Goal: Check status

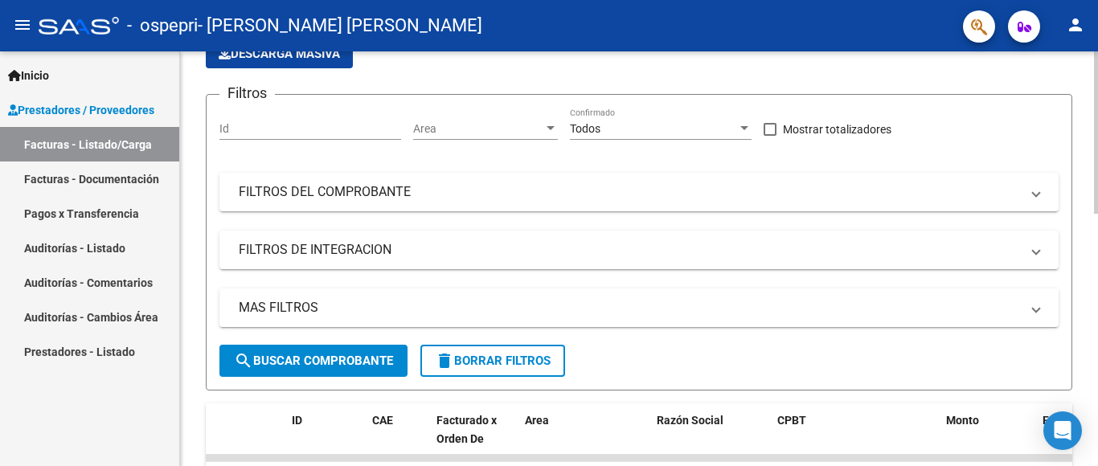
click at [1097, 176] on div at bounding box center [1096, 132] width 4 height 162
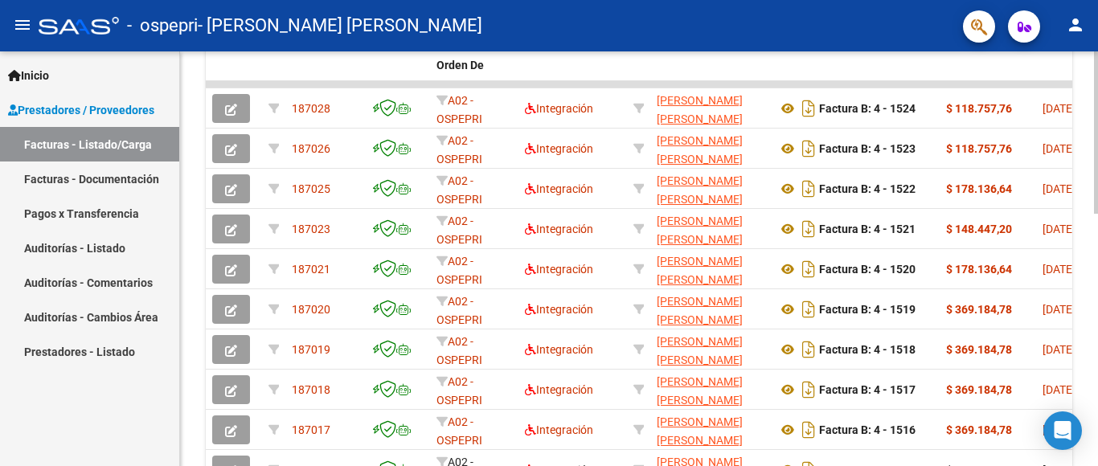
scroll to position [510, 0]
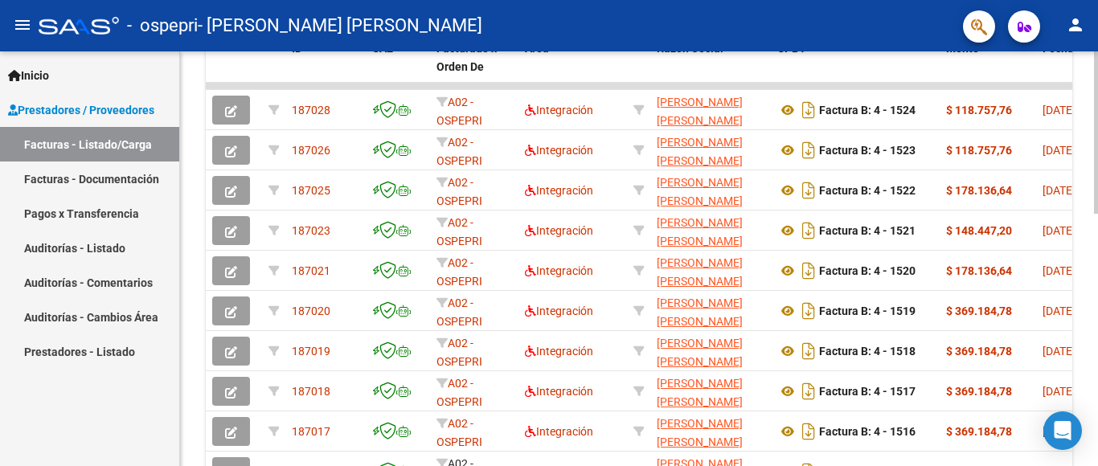
click at [1097, 214] on div at bounding box center [1096, 132] width 4 height 162
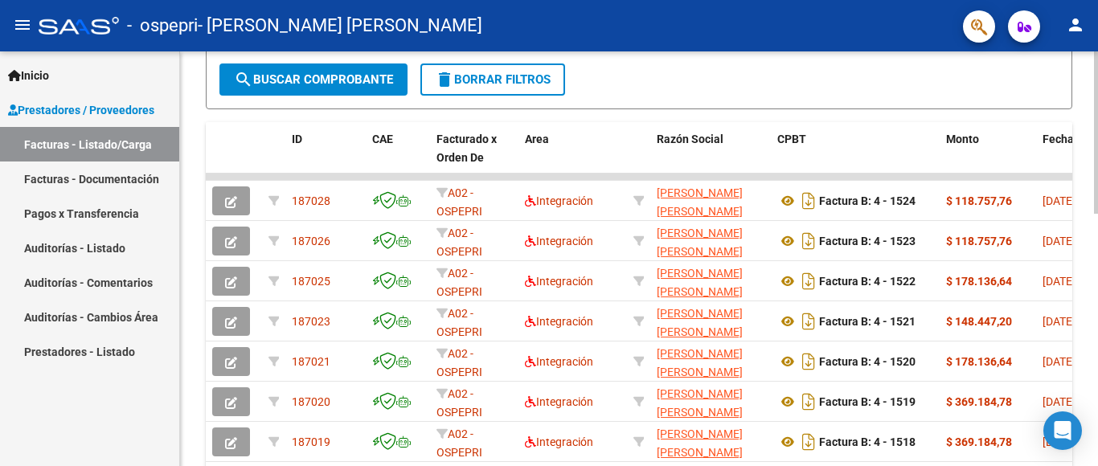
scroll to position [436, 0]
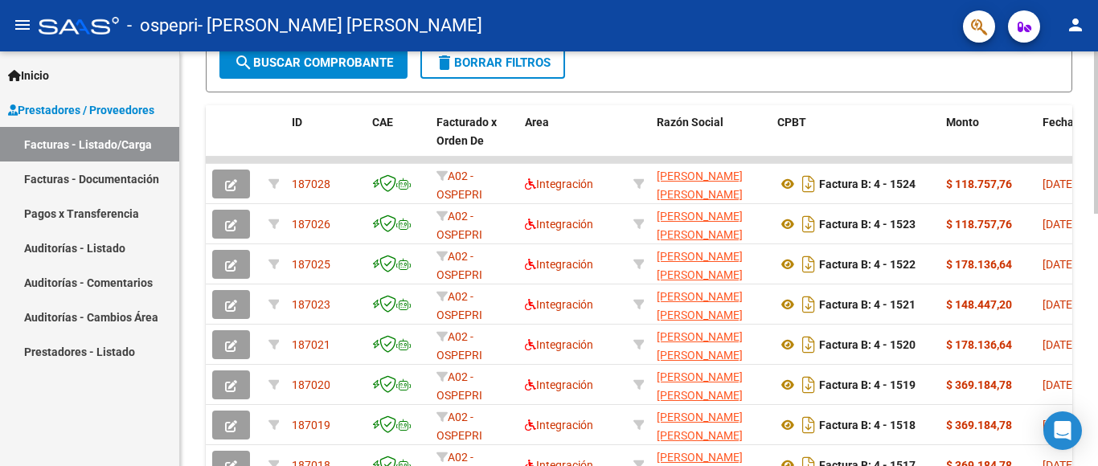
click at [1096, 214] on div at bounding box center [1096, 132] width 4 height 162
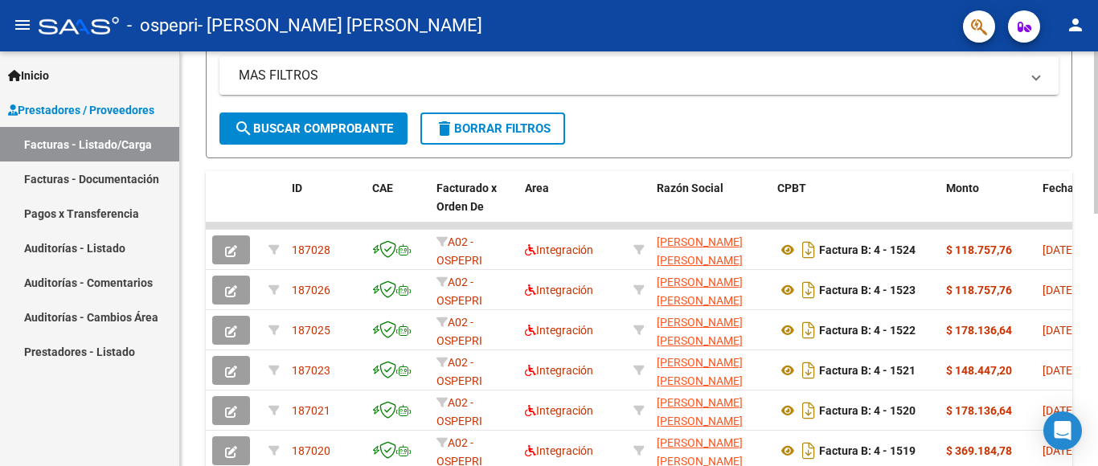
scroll to position [321, 0]
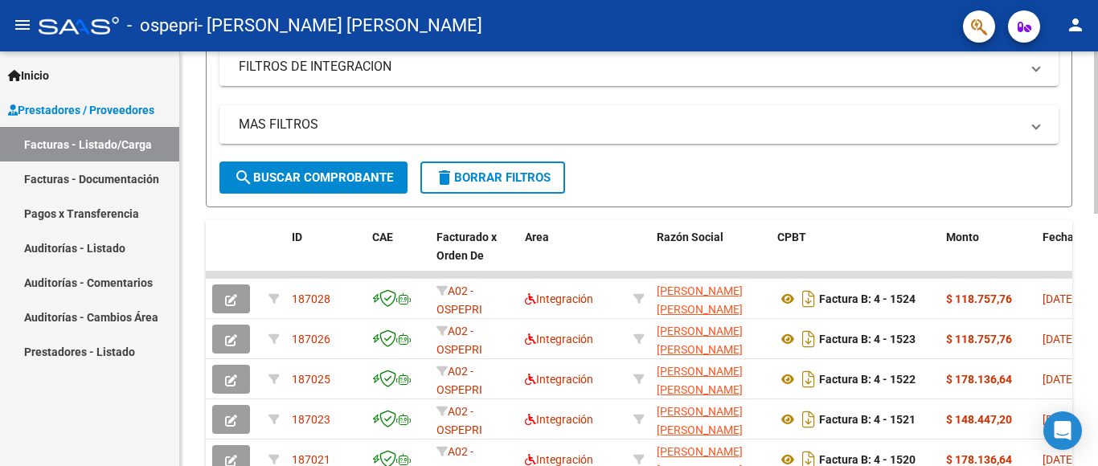
click at [1097, 214] on div at bounding box center [1096, 132] width 4 height 162
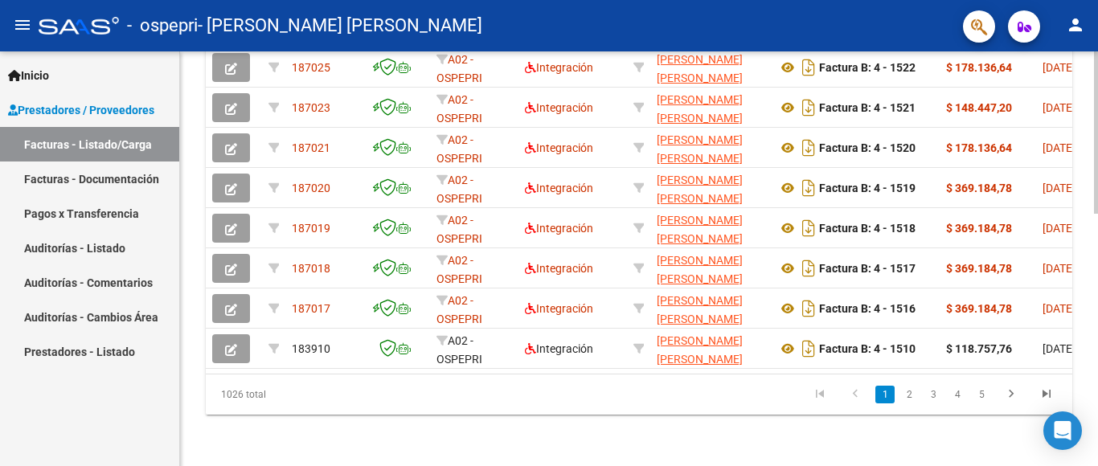
click at [1097, 405] on div at bounding box center [1096, 258] width 4 height 415
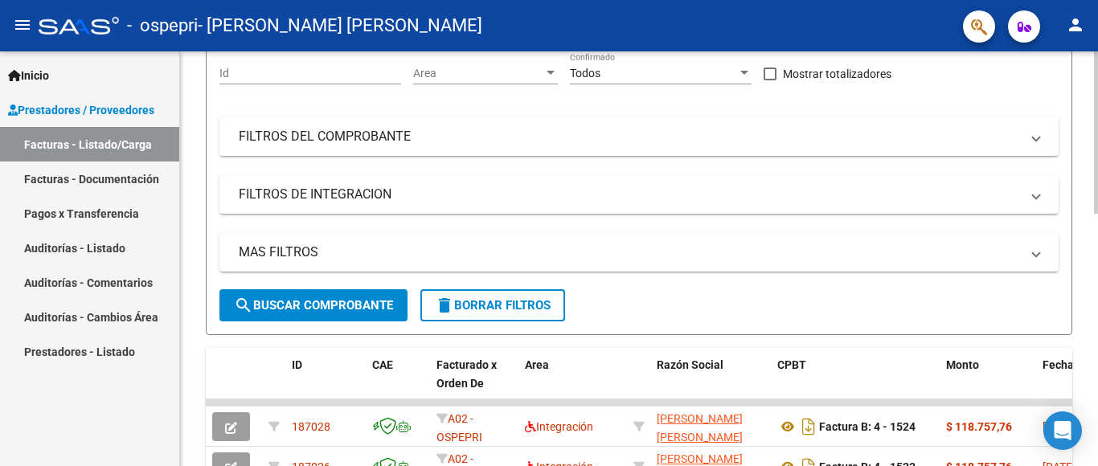
scroll to position [148, 0]
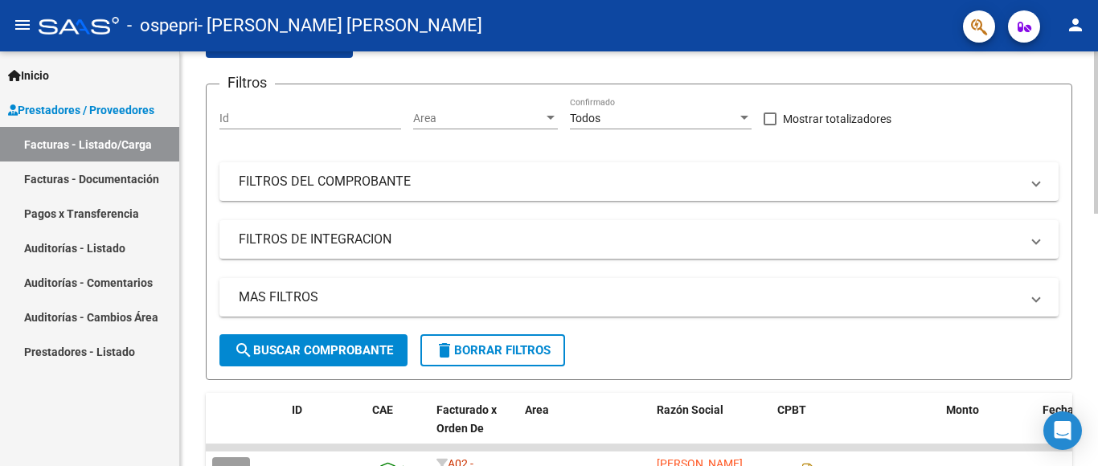
click at [1097, 207] on div at bounding box center [1096, 132] width 4 height 162
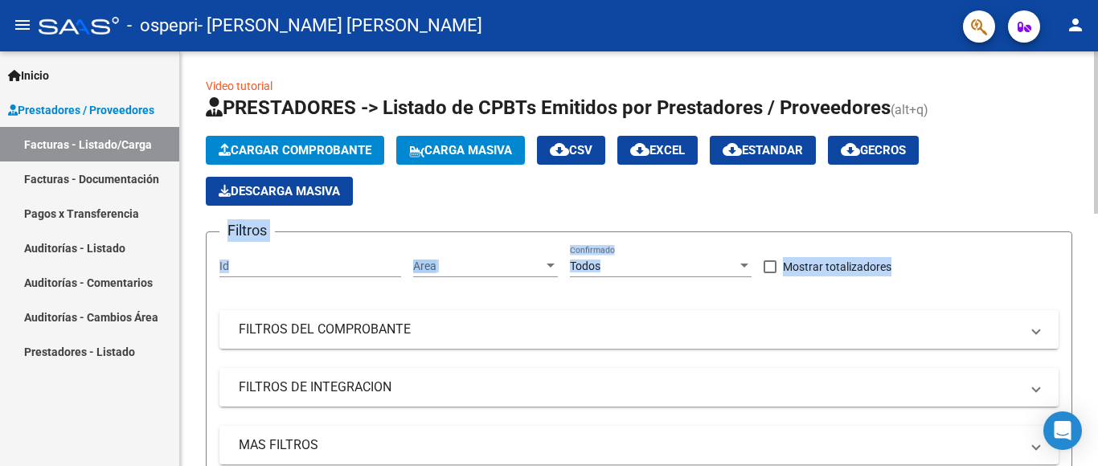
drag, startPoint x: 1093, startPoint y: 192, endPoint x: 1093, endPoint y: 226, distance: 33.8
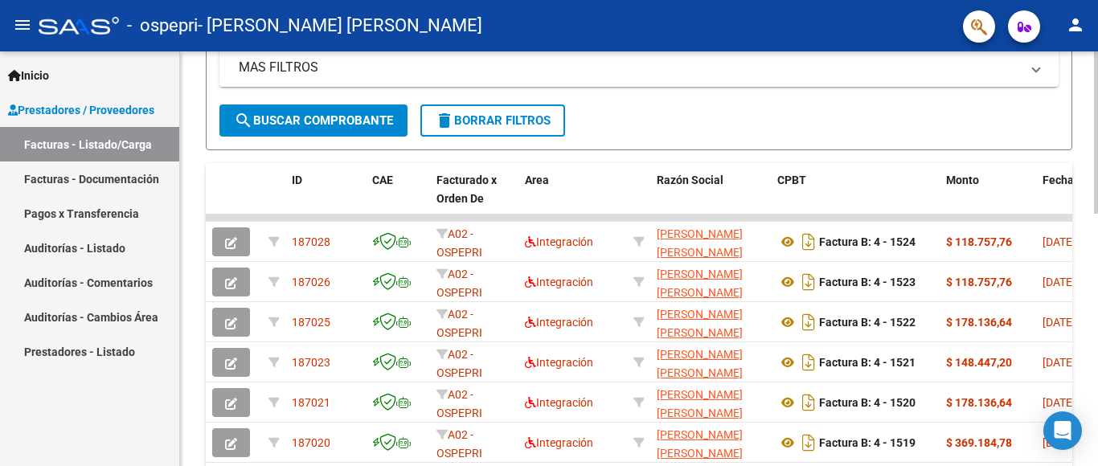
click at [1097, 214] on div at bounding box center [1096, 132] width 4 height 162
